Goal: Obtain resource: Download file/media

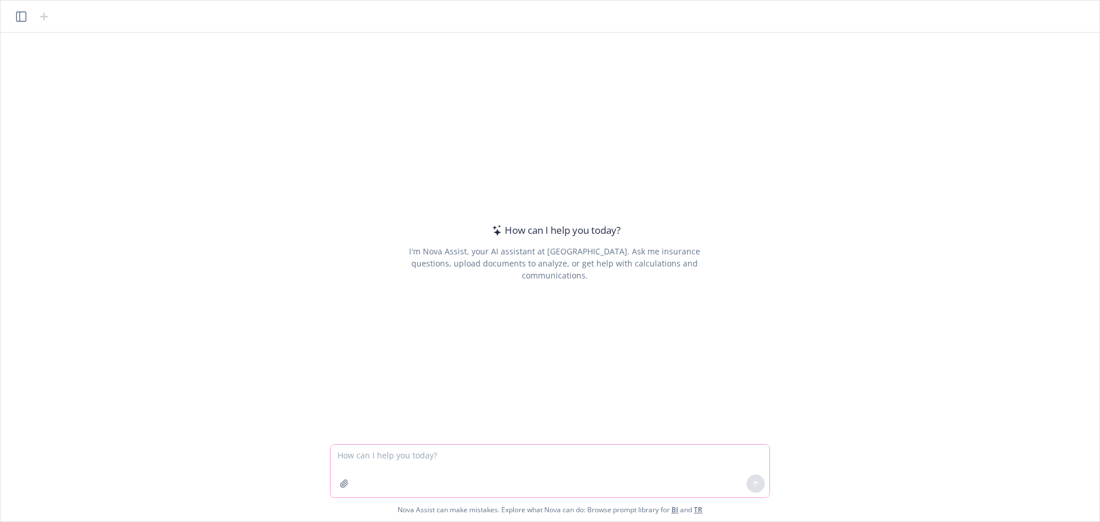
click at [394, 460] on textarea at bounding box center [550, 471] width 439 height 53
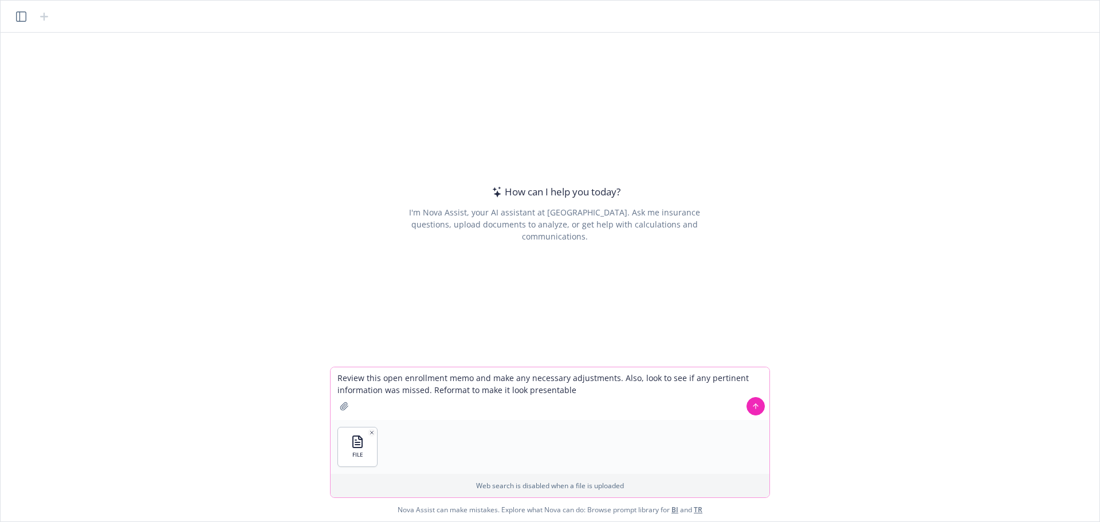
type textarea "Review this open enrollment memo and make any necessary adjustments. Also, look…"
click at [756, 406] on icon at bounding box center [756, 406] width 8 height 8
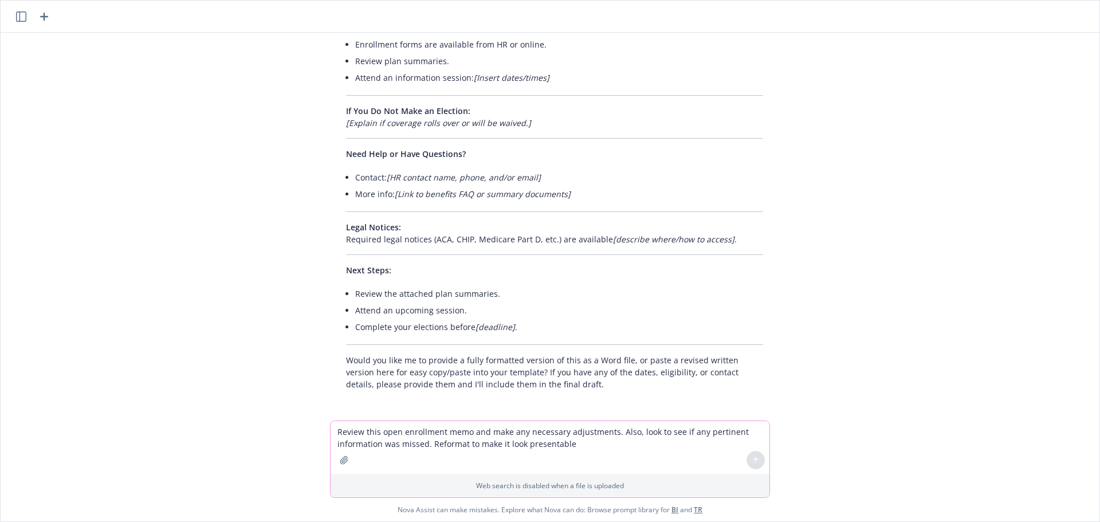
scroll to position [1002, 0]
click at [411, 432] on textarea "Review this open enrollment memo and make any necessary adjustments. Also, look…" at bounding box center [550, 447] width 439 height 53
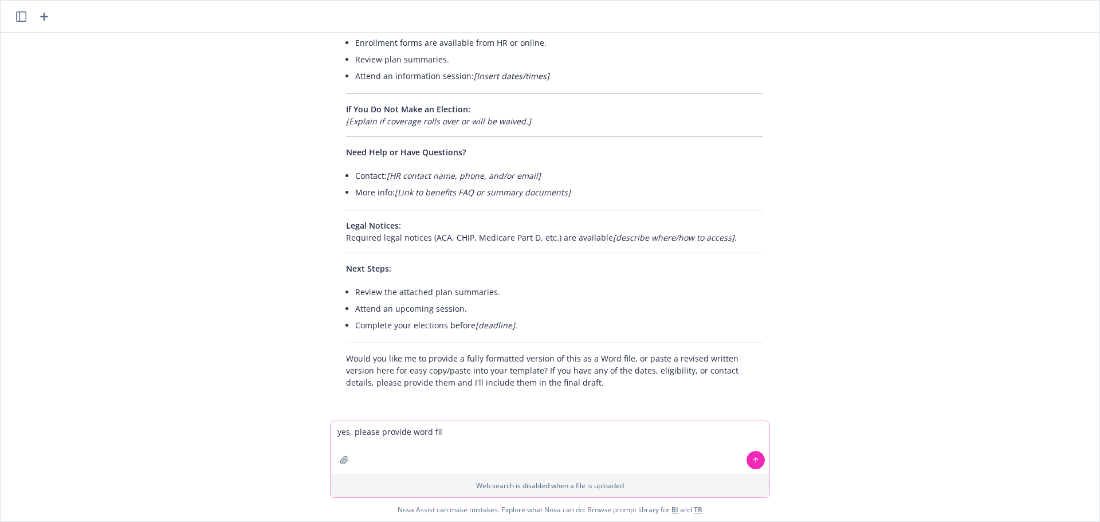
type textarea "yes, please provide word file"
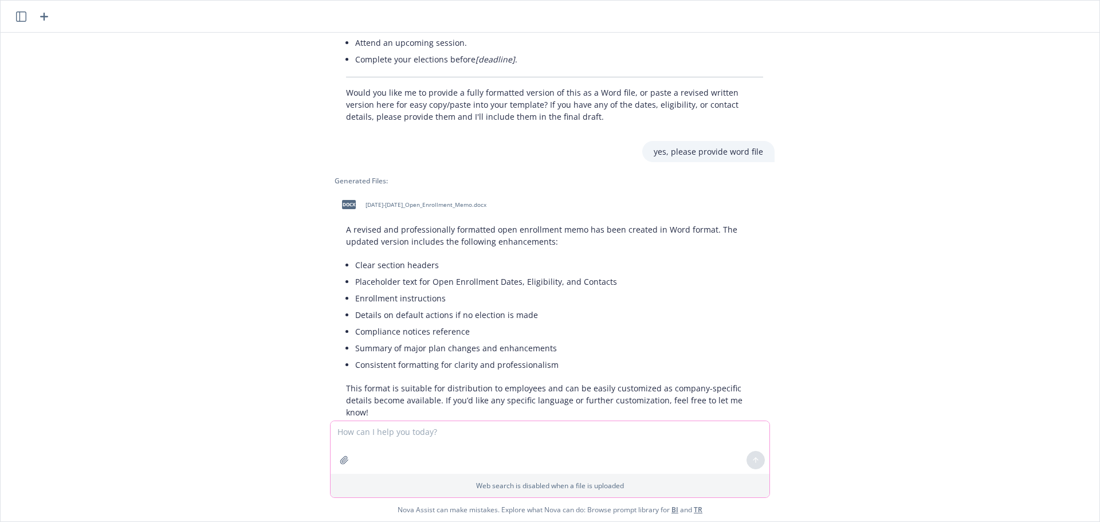
scroll to position [1286, 0]
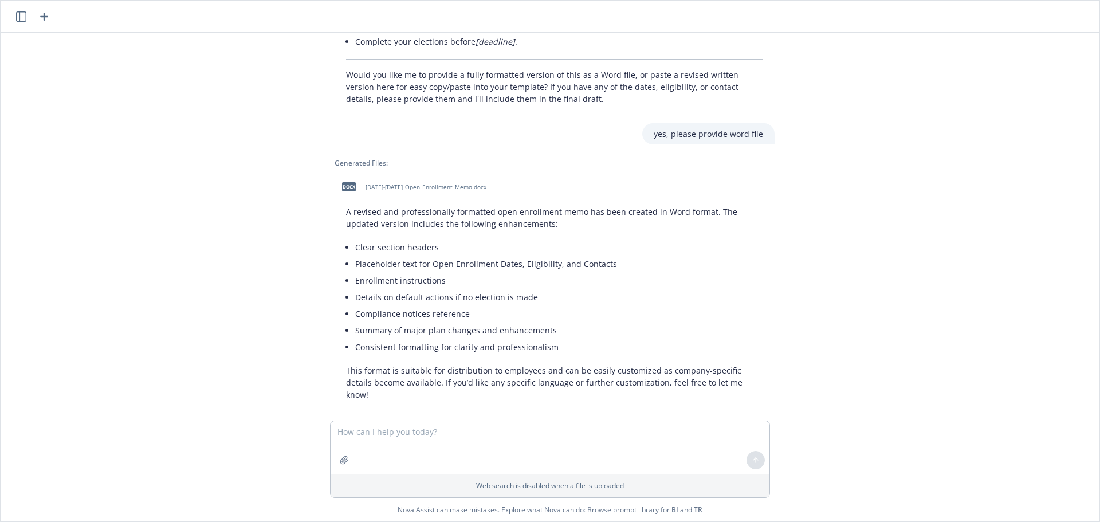
click at [344, 186] on span "docx" at bounding box center [349, 186] width 14 height 9
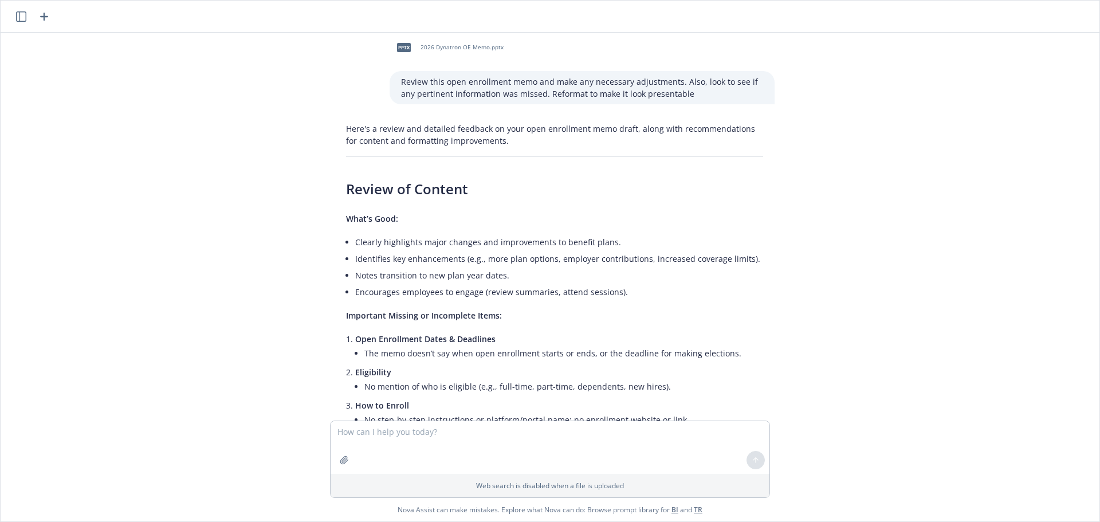
scroll to position [0, 0]
